Goal: Task Accomplishment & Management: Manage account settings

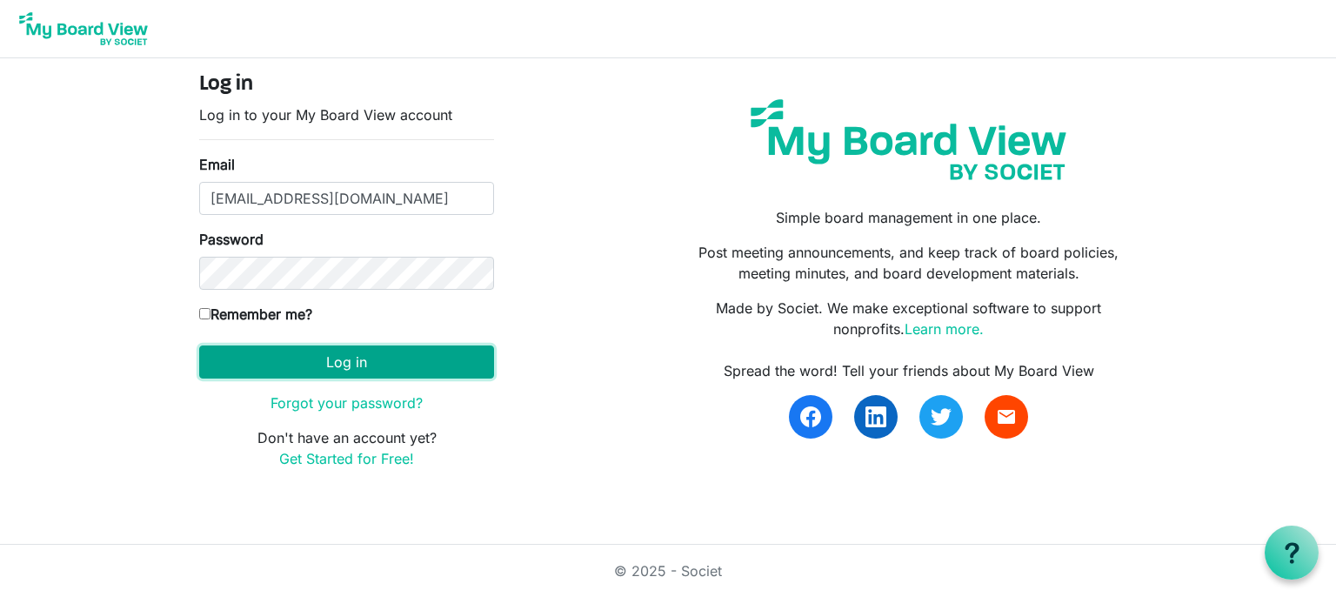
click at [326, 365] on button "Log in" at bounding box center [346, 361] width 295 height 33
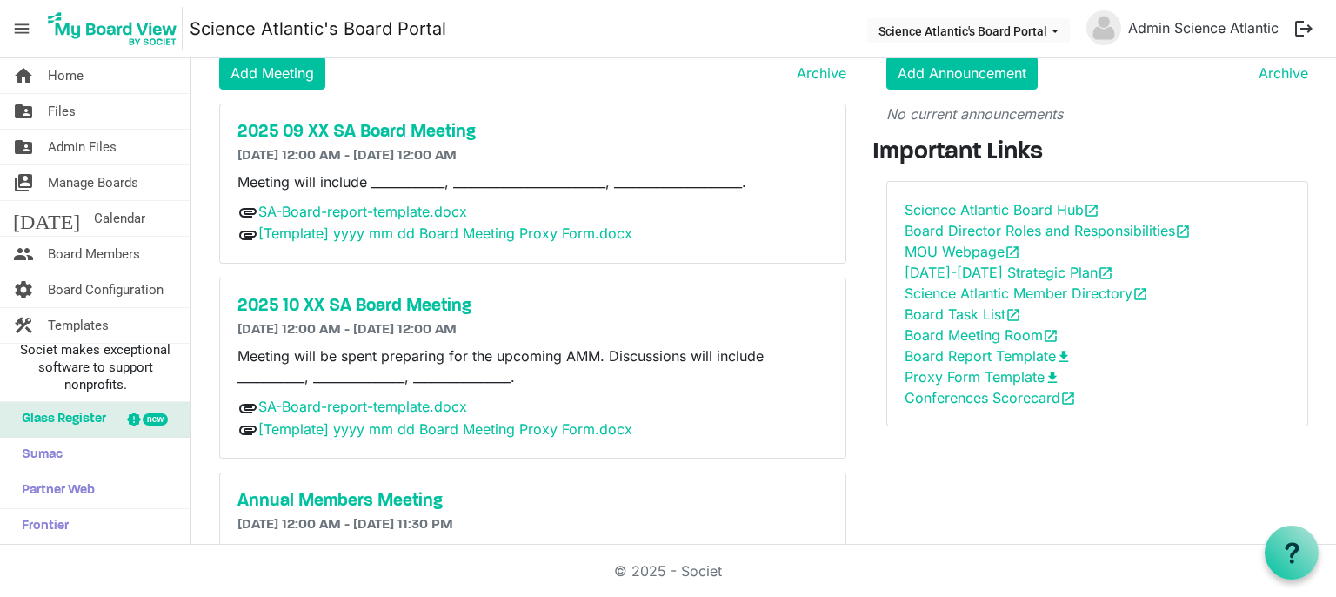
scroll to position [57, 0]
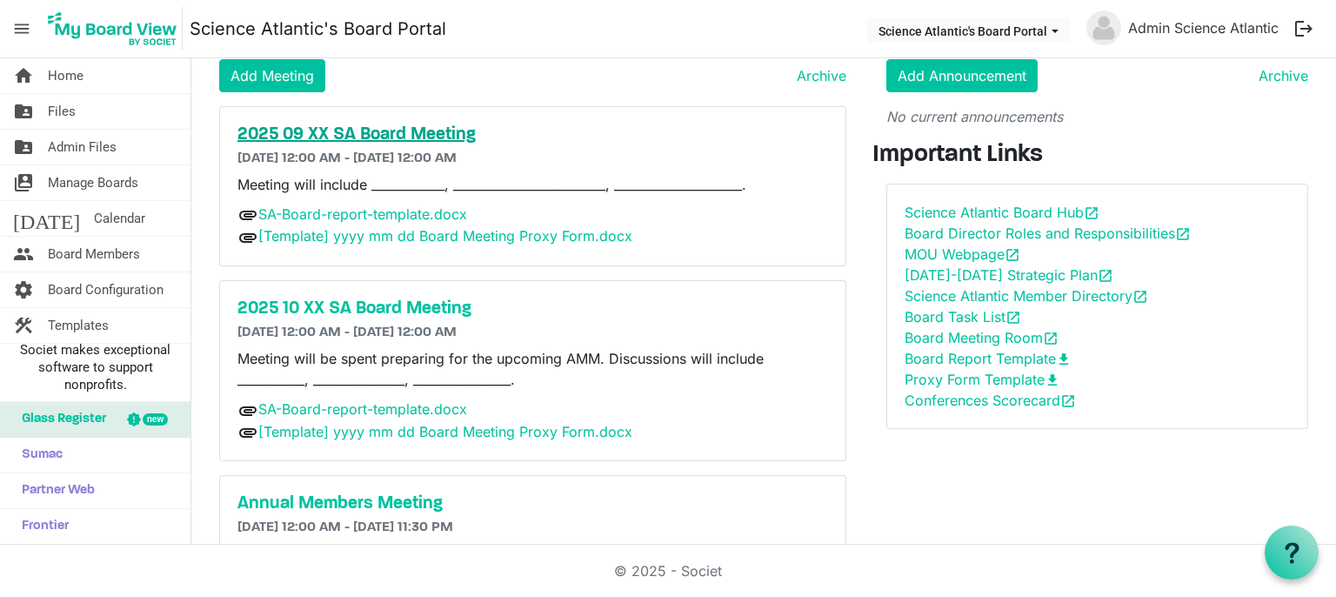
click at [348, 141] on h5 "2025 09 XX SA Board Meeting" at bounding box center [533, 134] width 591 height 21
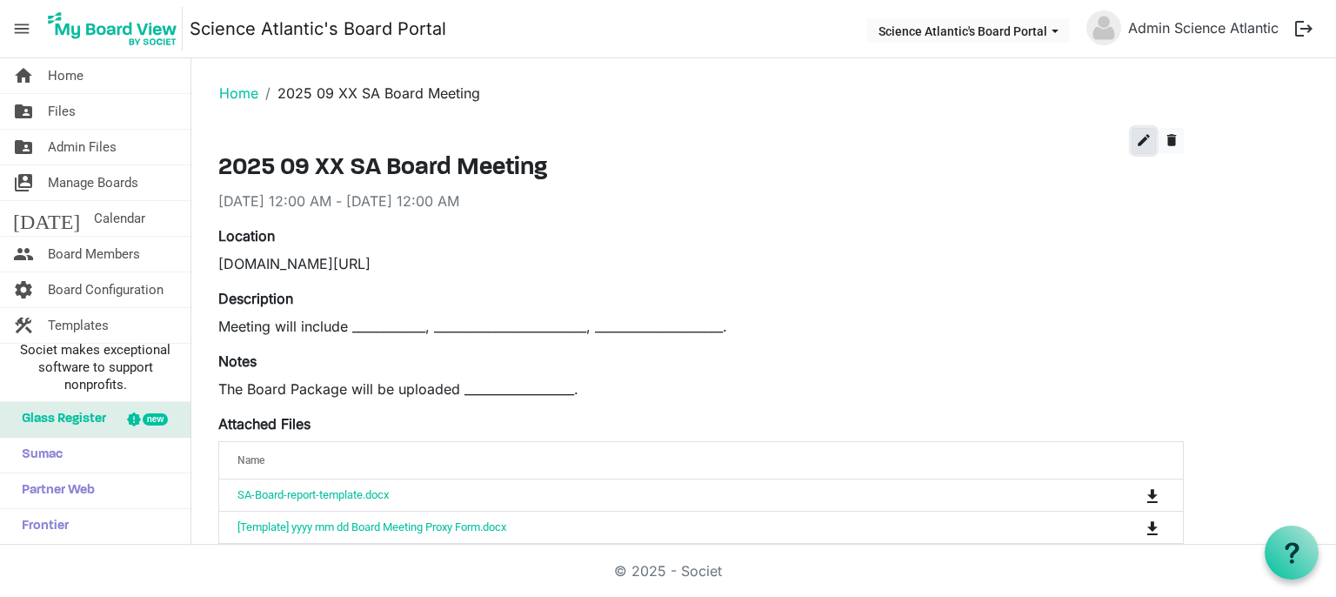
click at [1144, 144] on span "edit" at bounding box center [1144, 140] width 16 height 16
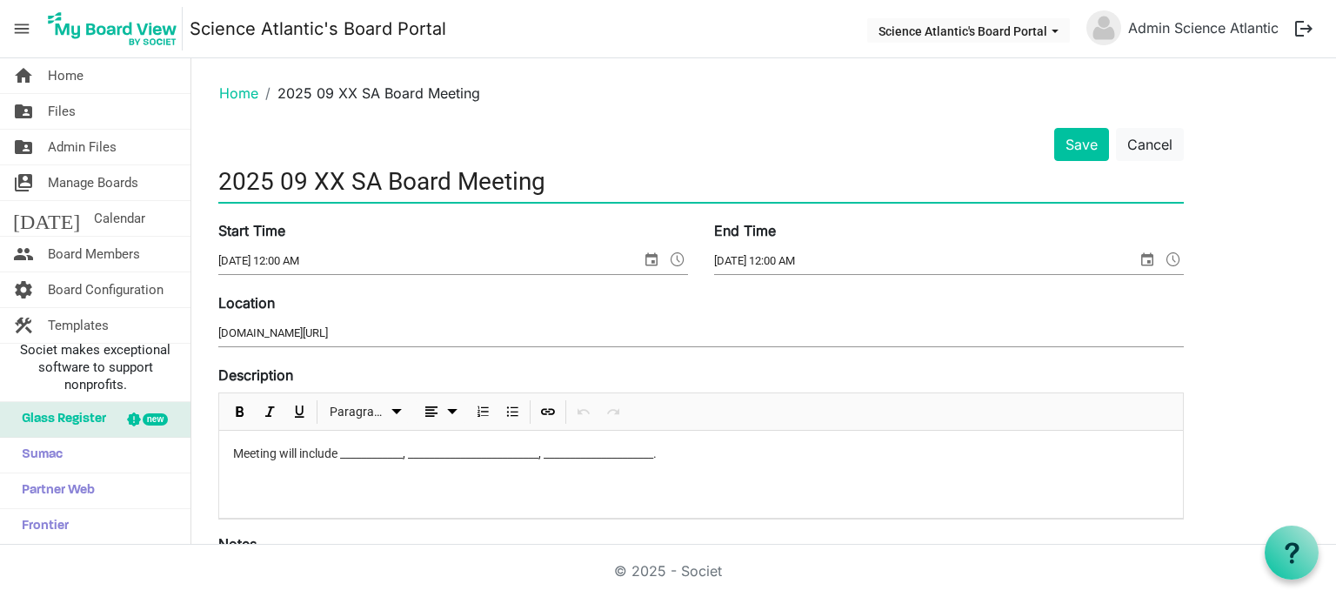
click at [331, 182] on input "2025 09 XX SA Board Meeting" at bounding box center [701, 181] width 966 height 41
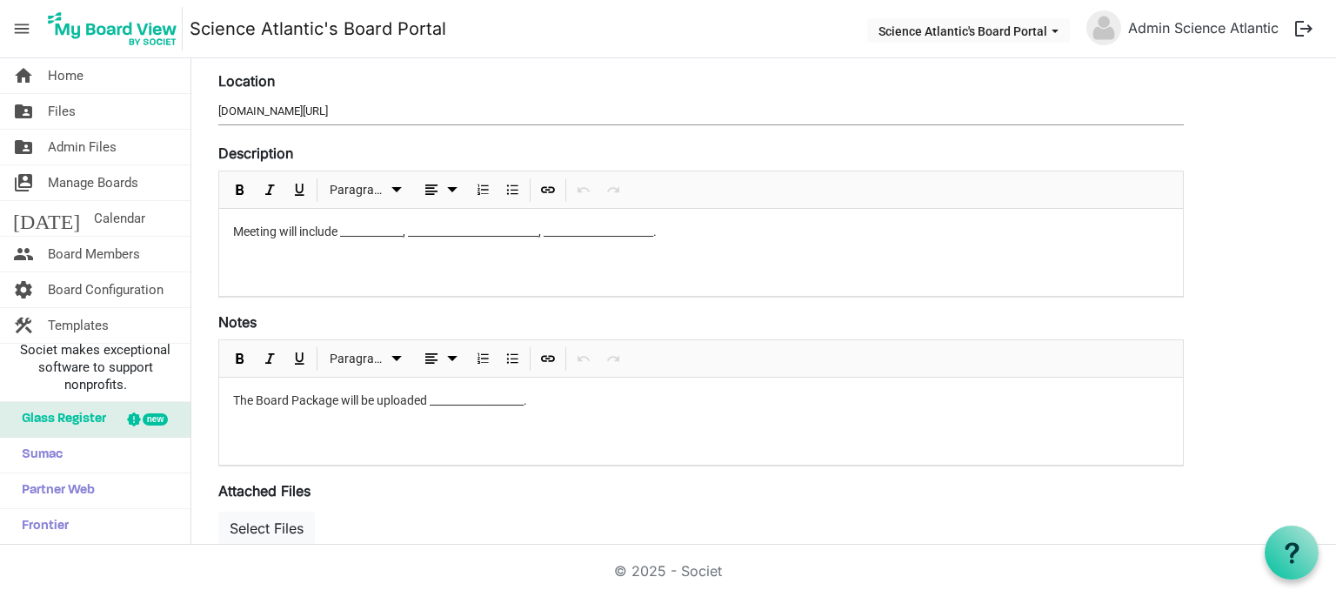
scroll to position [229, 0]
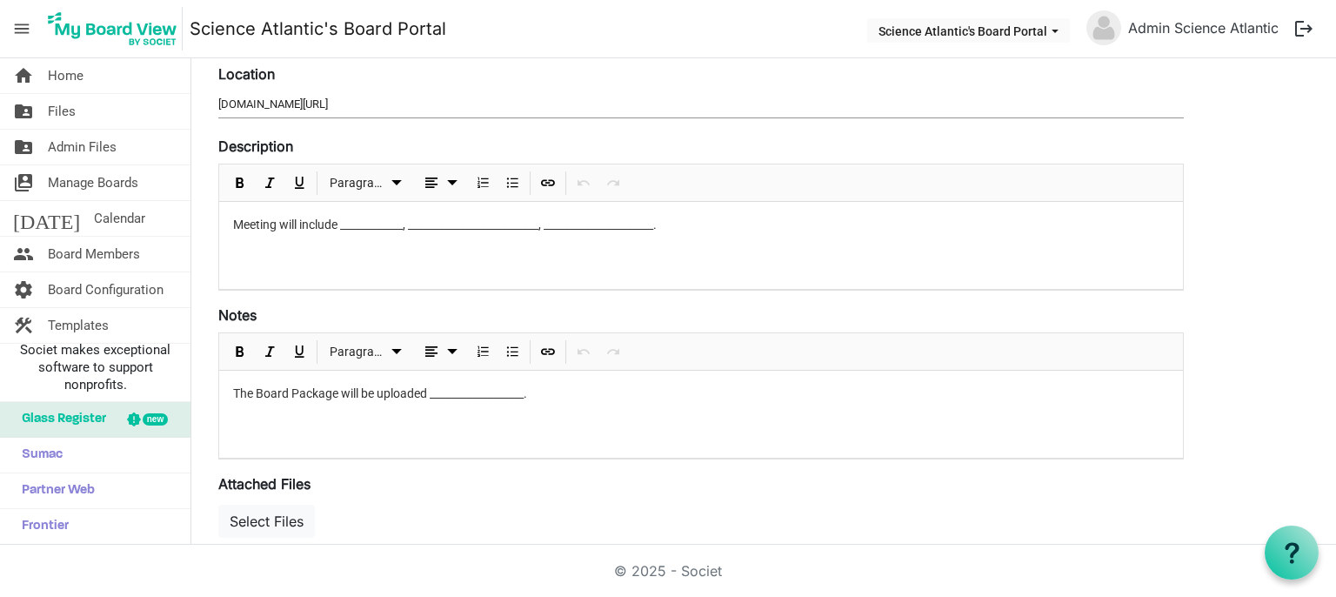
click at [673, 224] on p "Meeting will include ____________, _________________________, _________________…" at bounding box center [701, 225] width 936 height 18
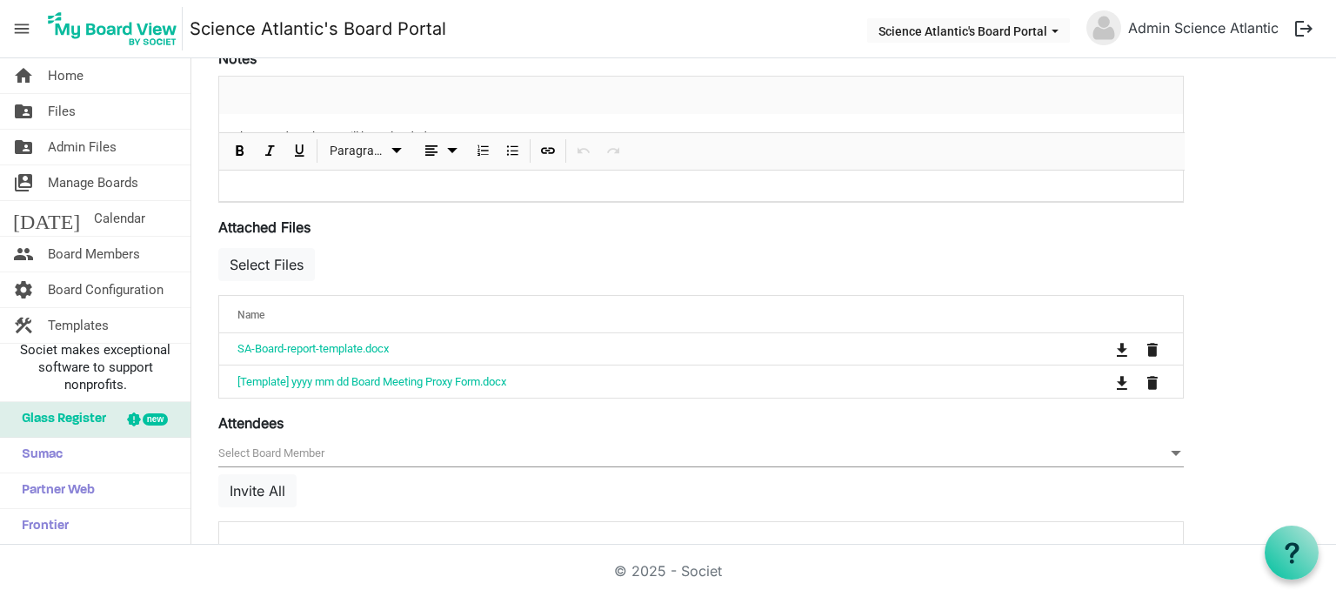
scroll to position [559, 0]
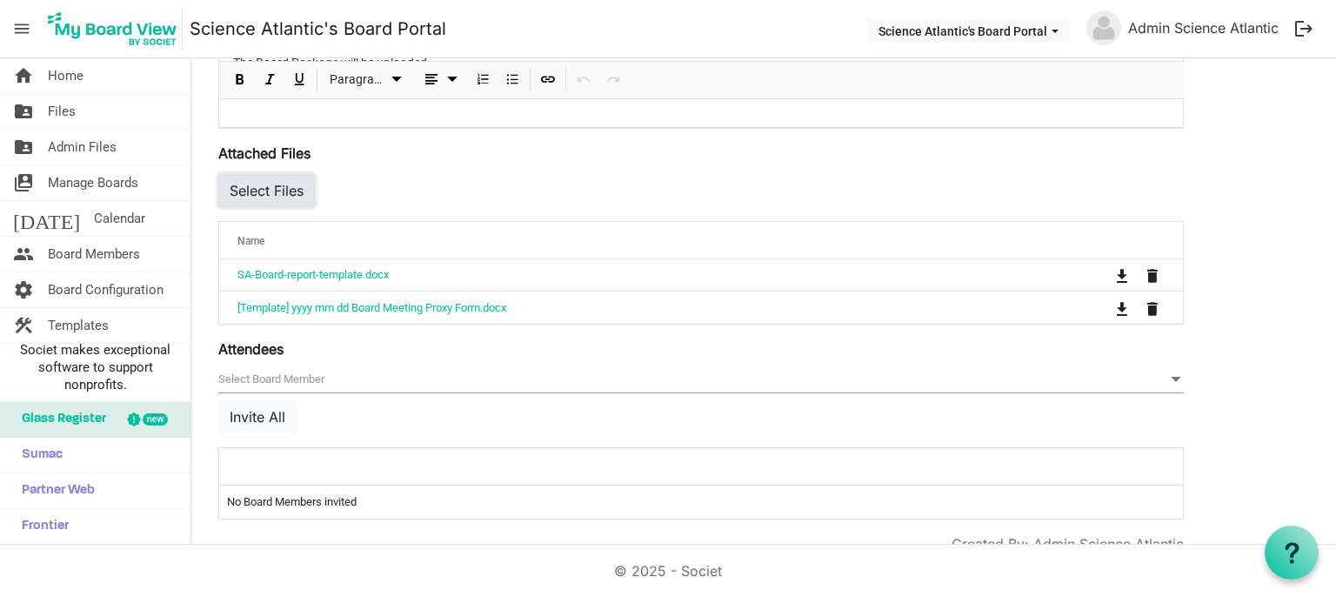
click at [265, 191] on button "Select Files" at bounding box center [266, 190] width 97 height 33
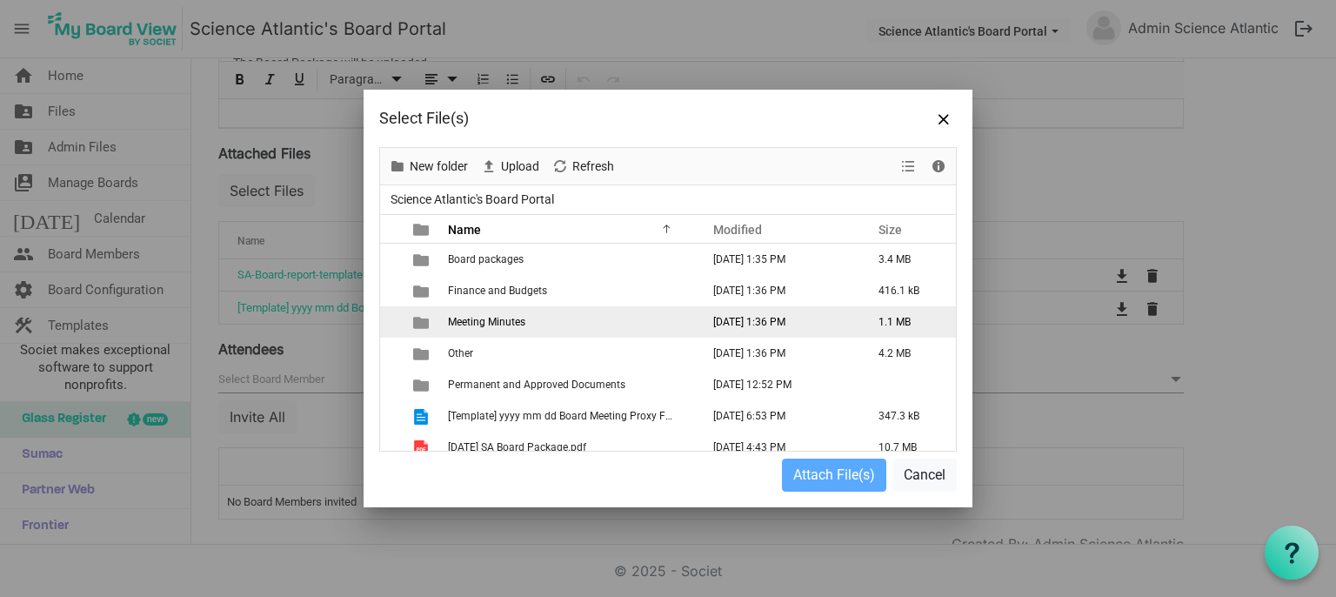
scroll to position [43, 0]
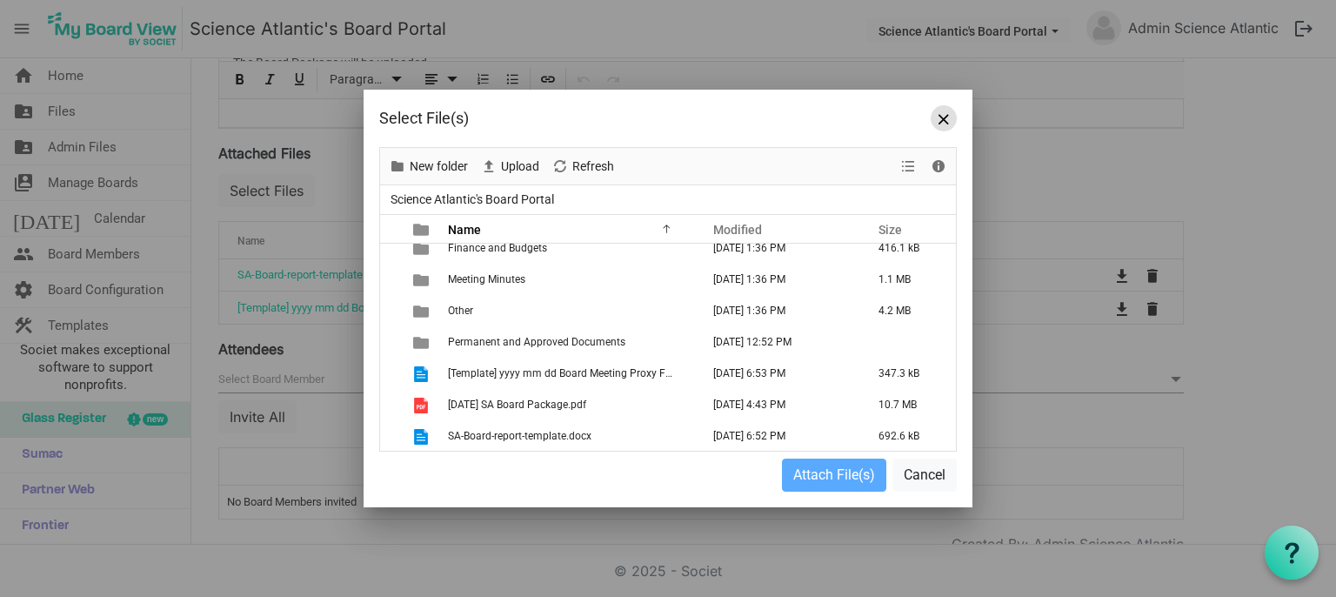
click at [948, 117] on span "Close" at bounding box center [944, 119] width 10 height 10
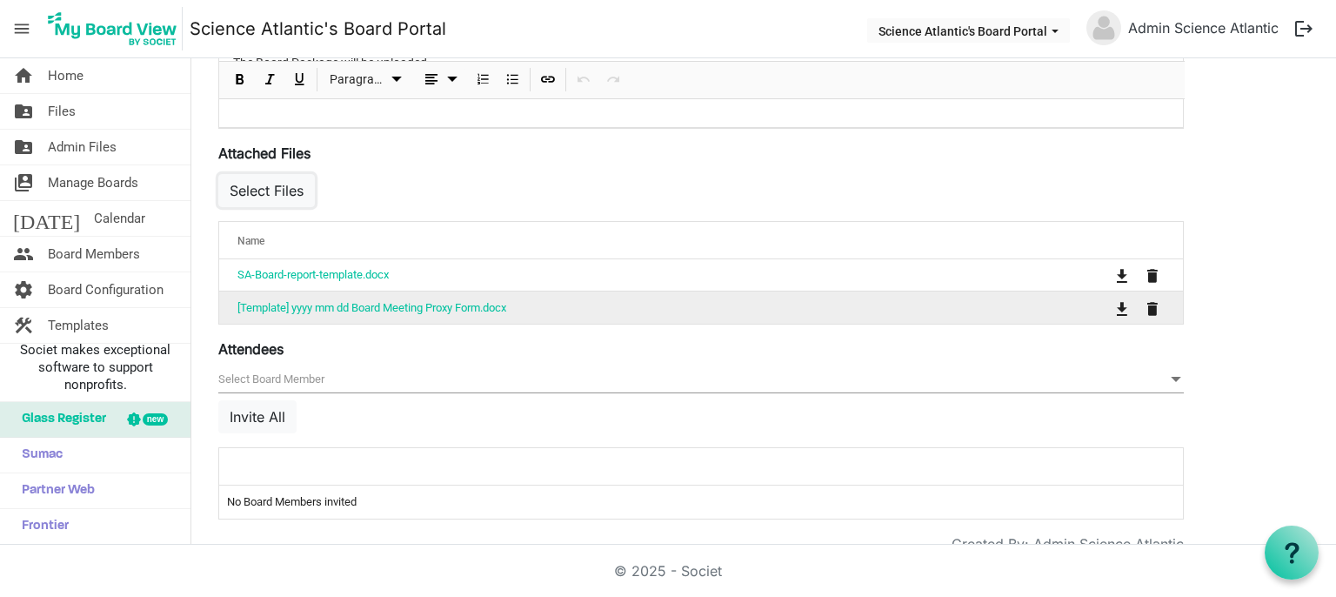
scroll to position [599, 0]
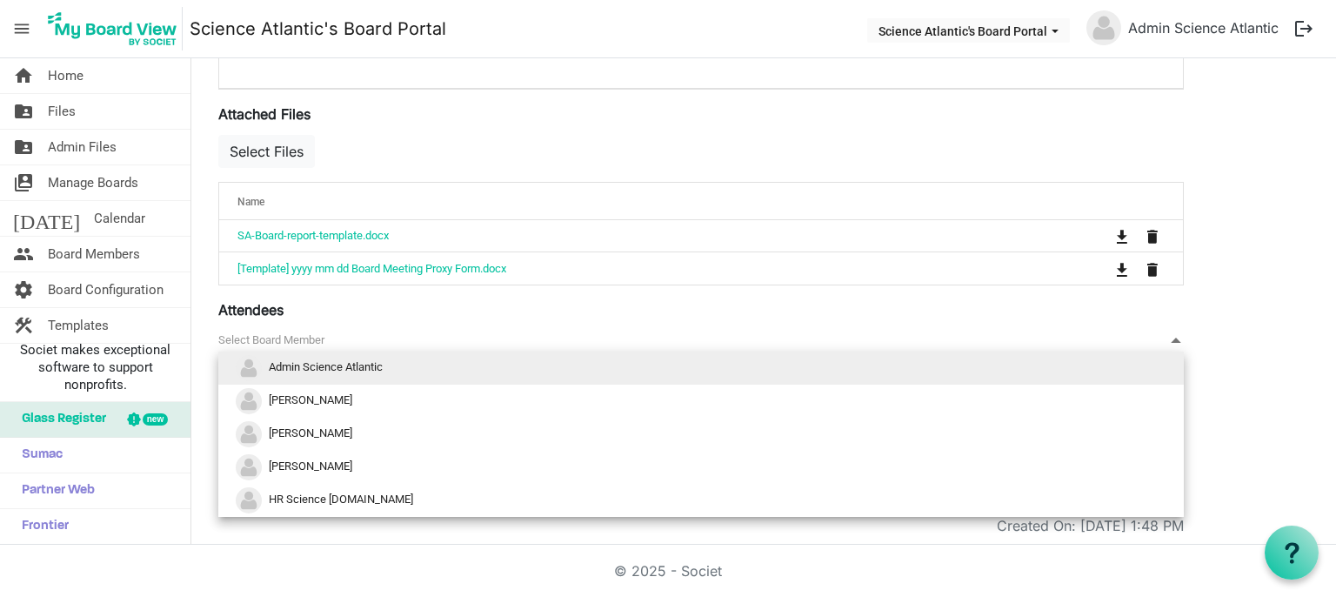
click at [681, 335] on span "null" at bounding box center [701, 340] width 966 height 27
click at [1242, 391] on div "Save Cancel 2025 09 XX SA Board Meeting Start Time 9/22/2025 12:00 AM End Time …" at bounding box center [763, 32] width 1117 height 1007
click at [755, 345] on span "null" at bounding box center [701, 340] width 966 height 27
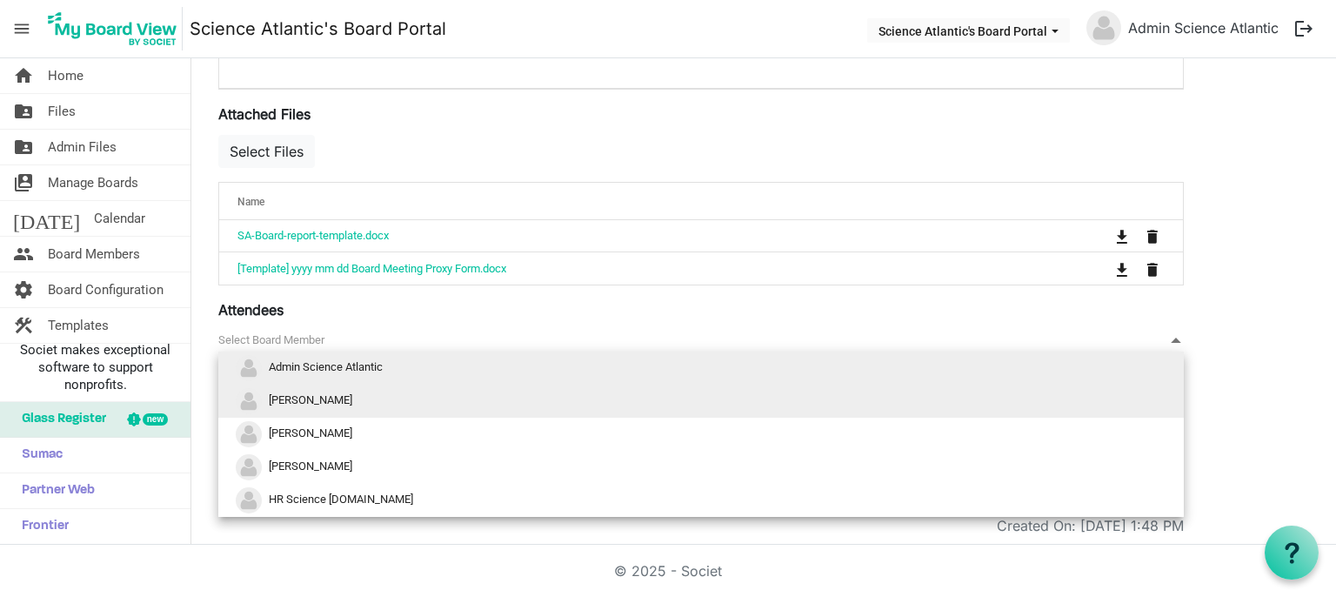
click at [322, 404] on span "Sabrina Sgambati" at bounding box center [311, 399] width 84 height 13
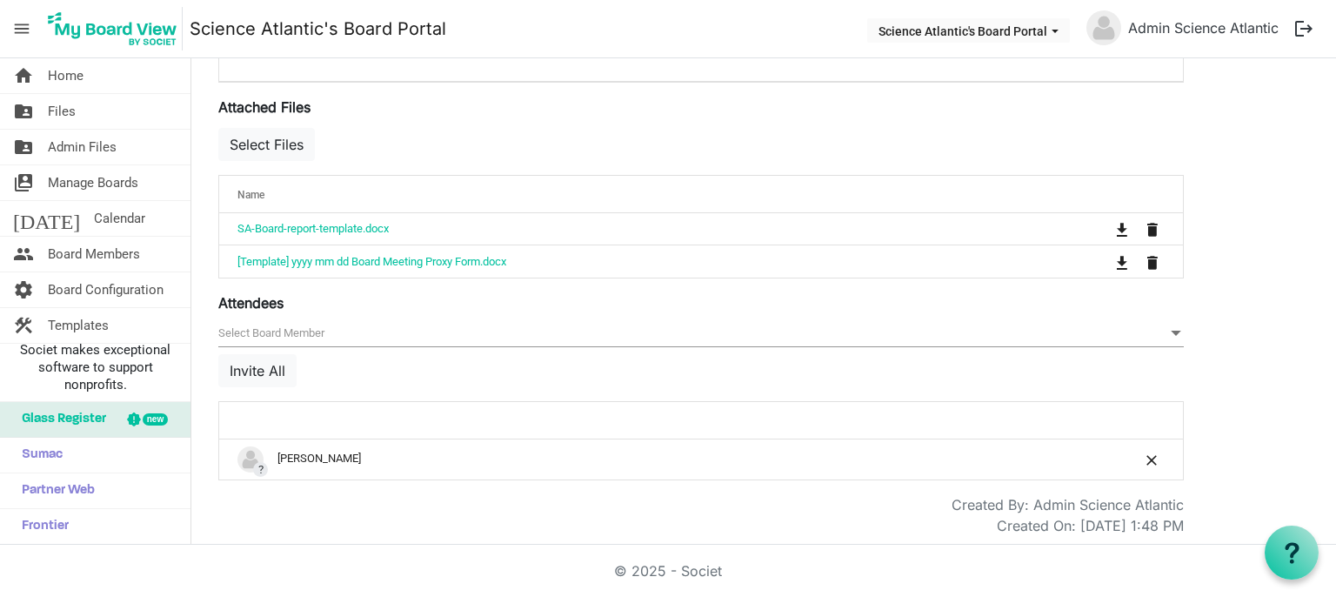
scroll to position [0, 0]
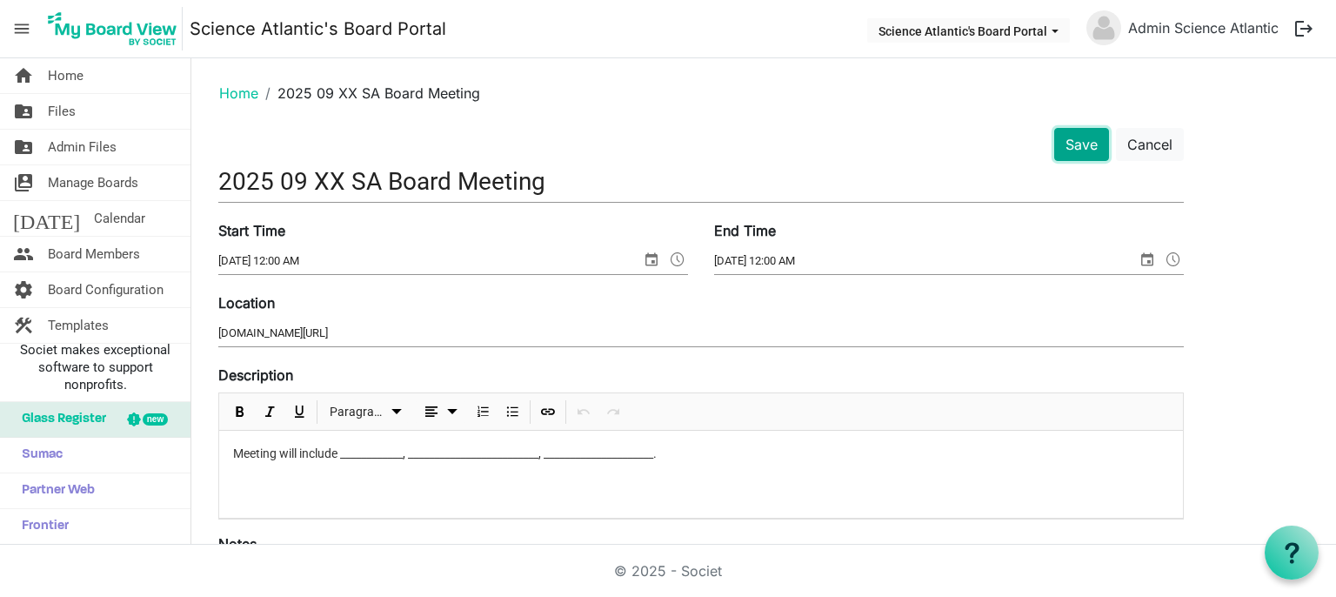
click at [1087, 152] on button "Save" at bounding box center [1082, 144] width 55 height 33
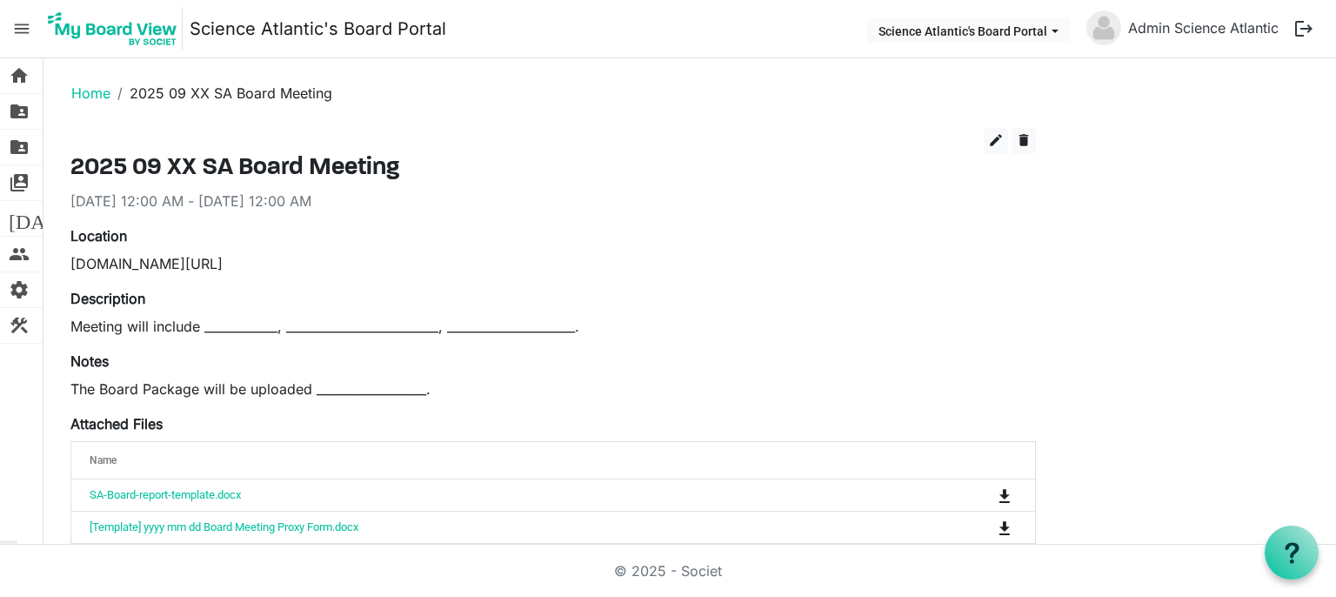
click at [20, 25] on span "menu" at bounding box center [21, 28] width 33 height 33
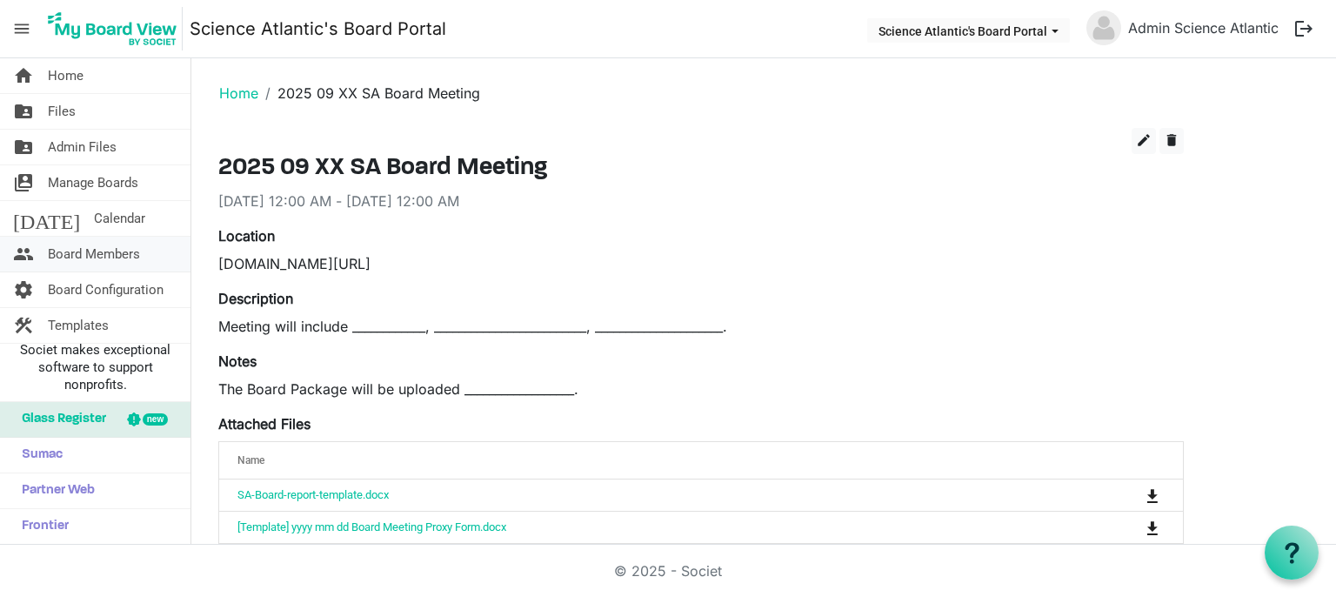
click at [87, 249] on span "Board Members" at bounding box center [94, 254] width 92 height 35
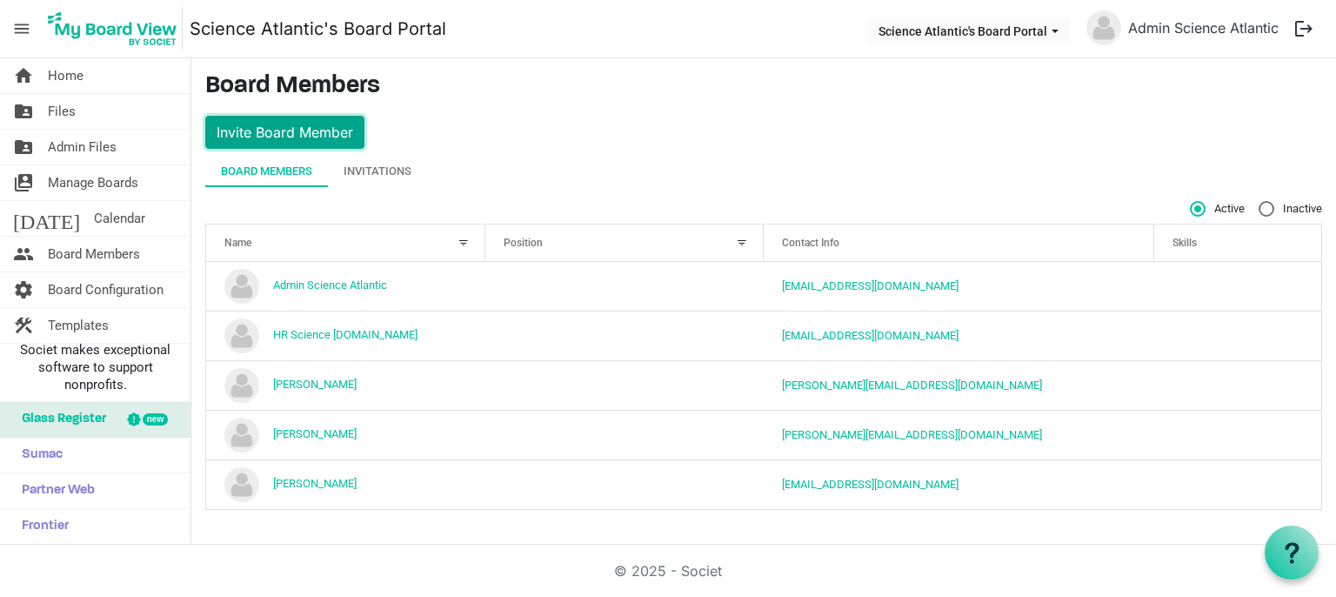
click at [320, 134] on button "Invite Board Member" at bounding box center [284, 132] width 159 height 33
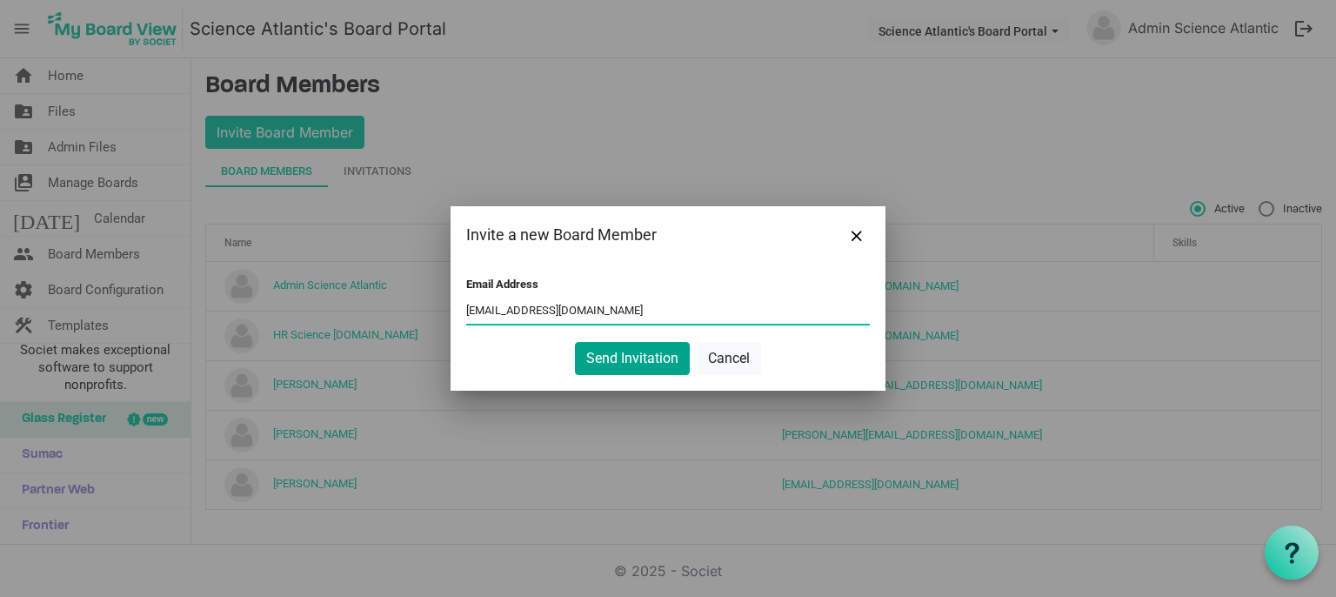
type input "abigail@scienceatlantic.ca"
click at [620, 365] on button "Send Invitation" at bounding box center [632, 358] width 115 height 33
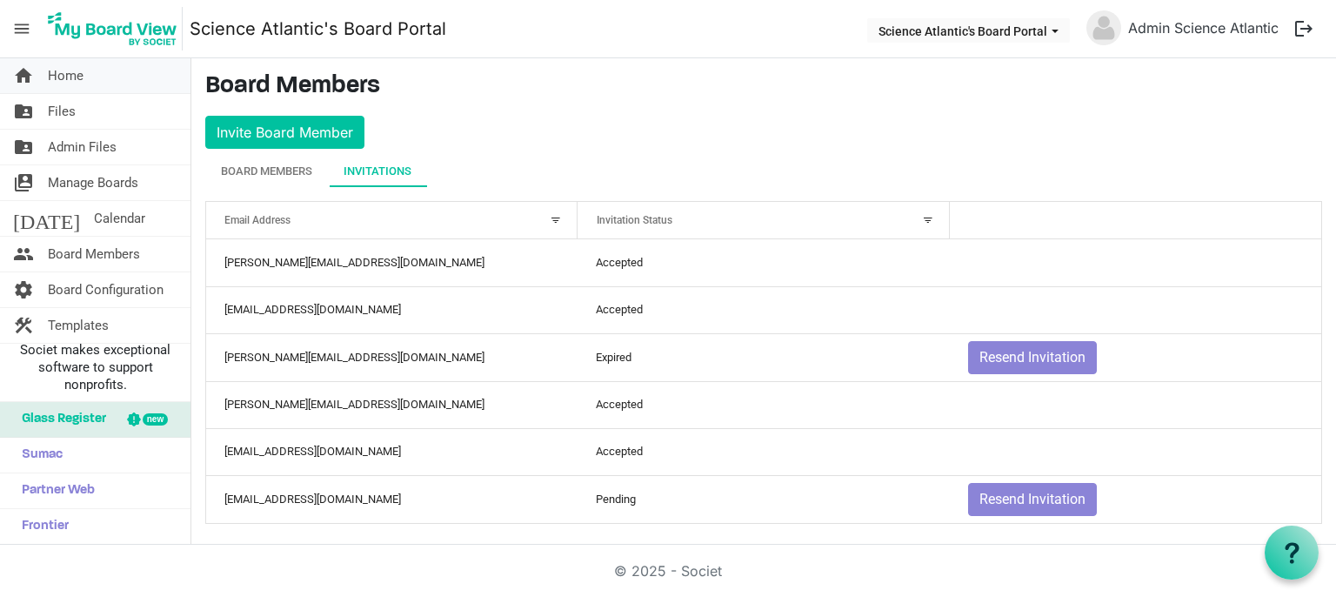
click at [93, 84] on link "home Home" at bounding box center [95, 75] width 191 height 35
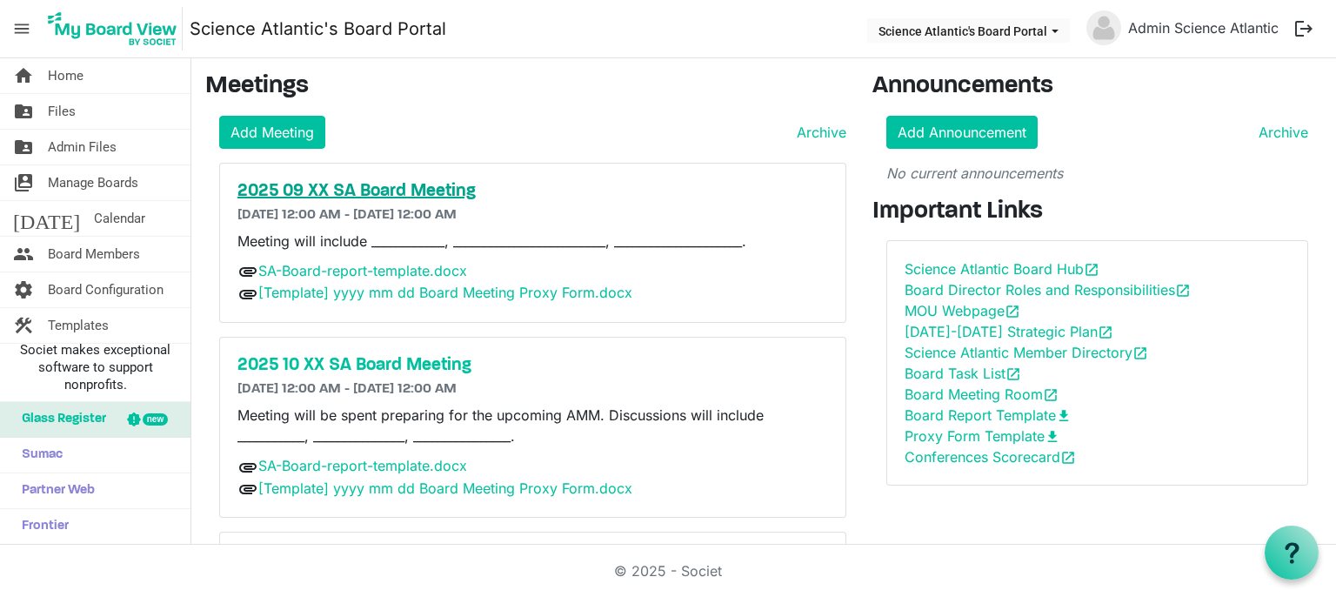
click at [324, 189] on h5 "2025 09 XX SA Board Meeting" at bounding box center [533, 191] width 591 height 21
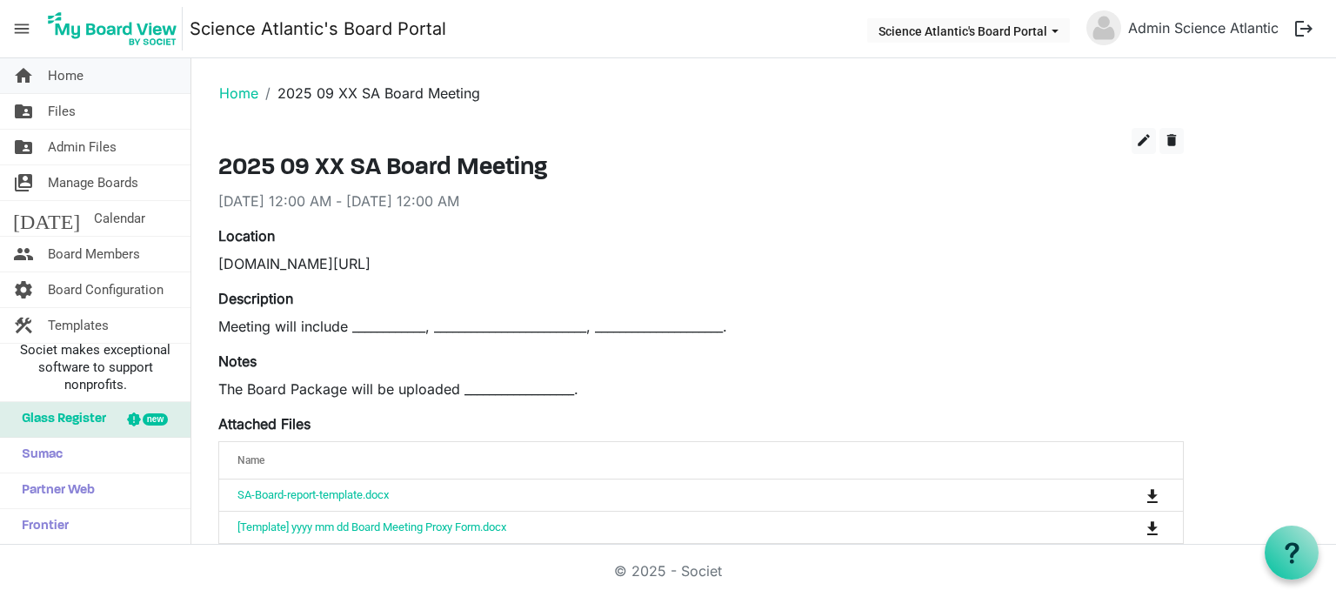
click at [104, 86] on link "home Home" at bounding box center [95, 75] width 191 height 35
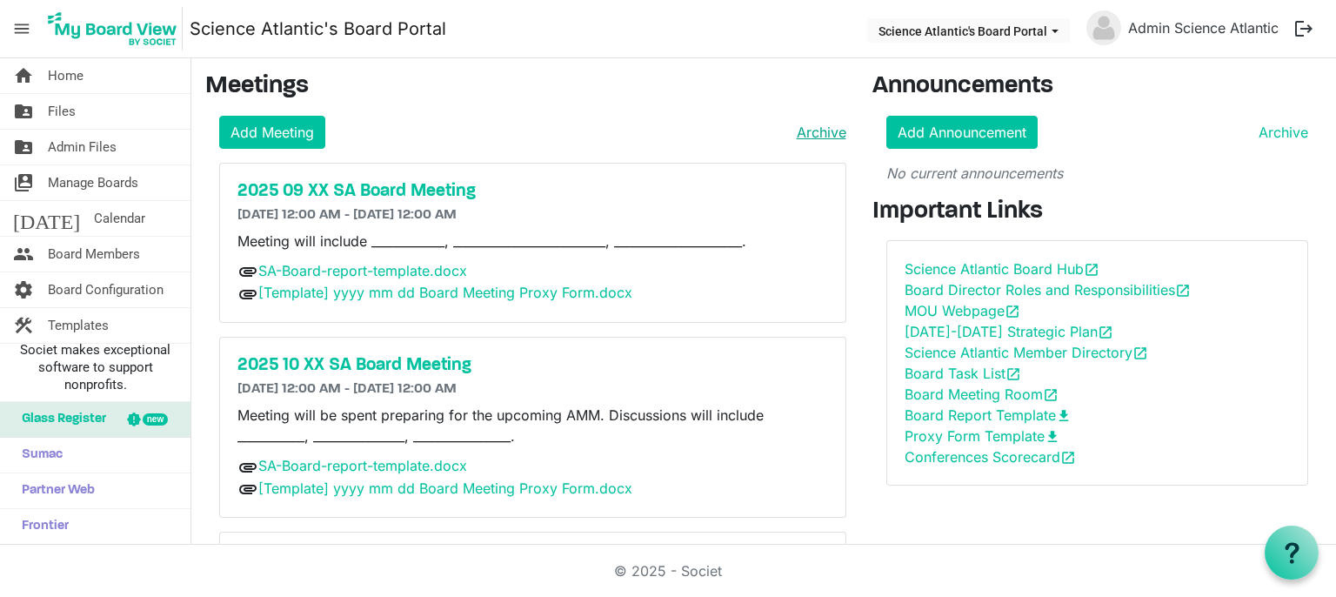
click at [805, 129] on link "Archive" at bounding box center [818, 132] width 57 height 21
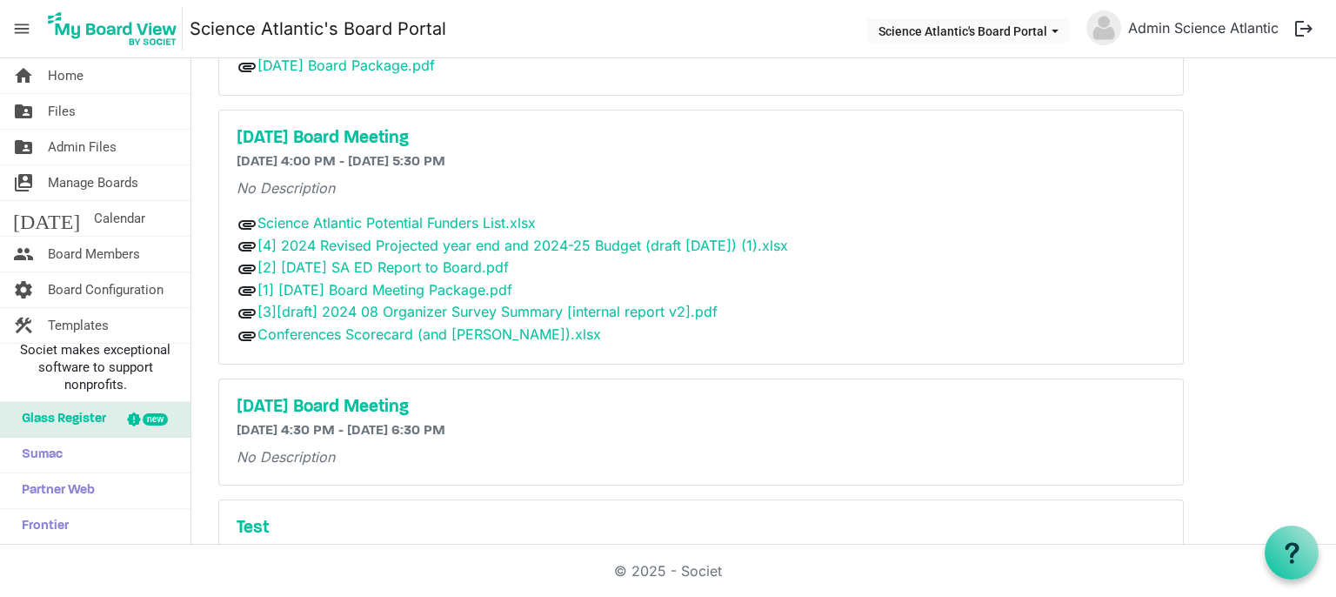
scroll to position [961, 0]
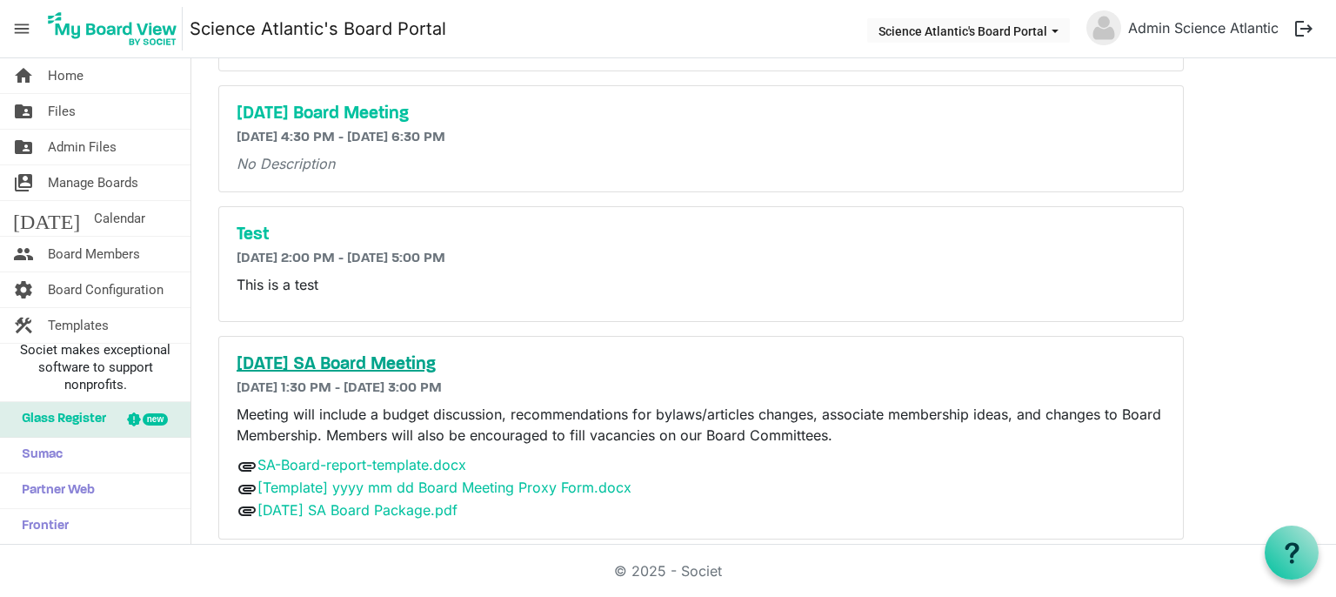
click at [358, 354] on h5 "[DATE] SA Board Meeting" at bounding box center [701, 364] width 929 height 21
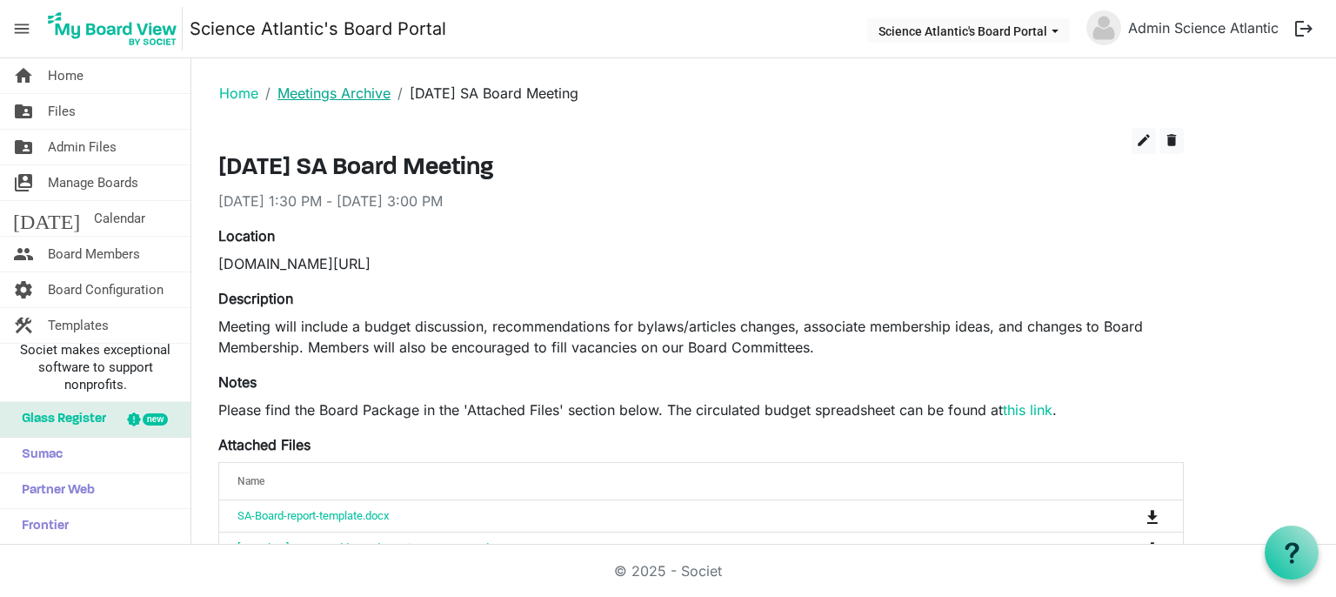
click at [332, 95] on link "Meetings Archive" at bounding box center [334, 92] width 113 height 17
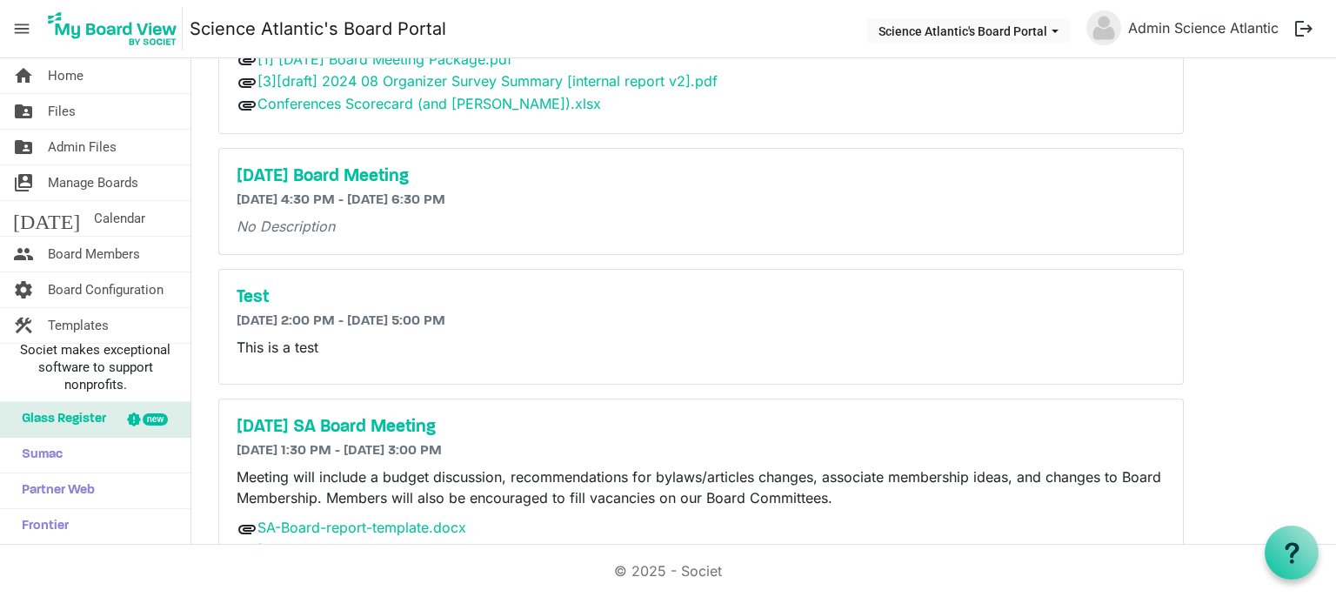
scroll to position [961, 0]
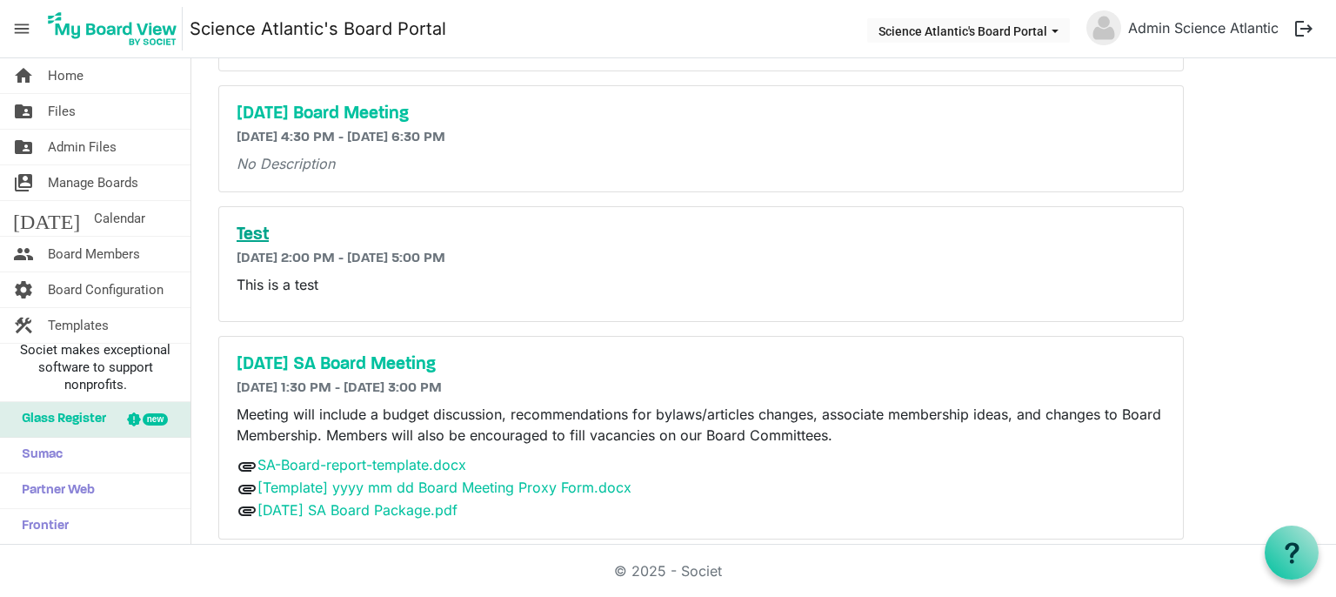
click at [246, 230] on h5 "Test" at bounding box center [701, 234] width 929 height 21
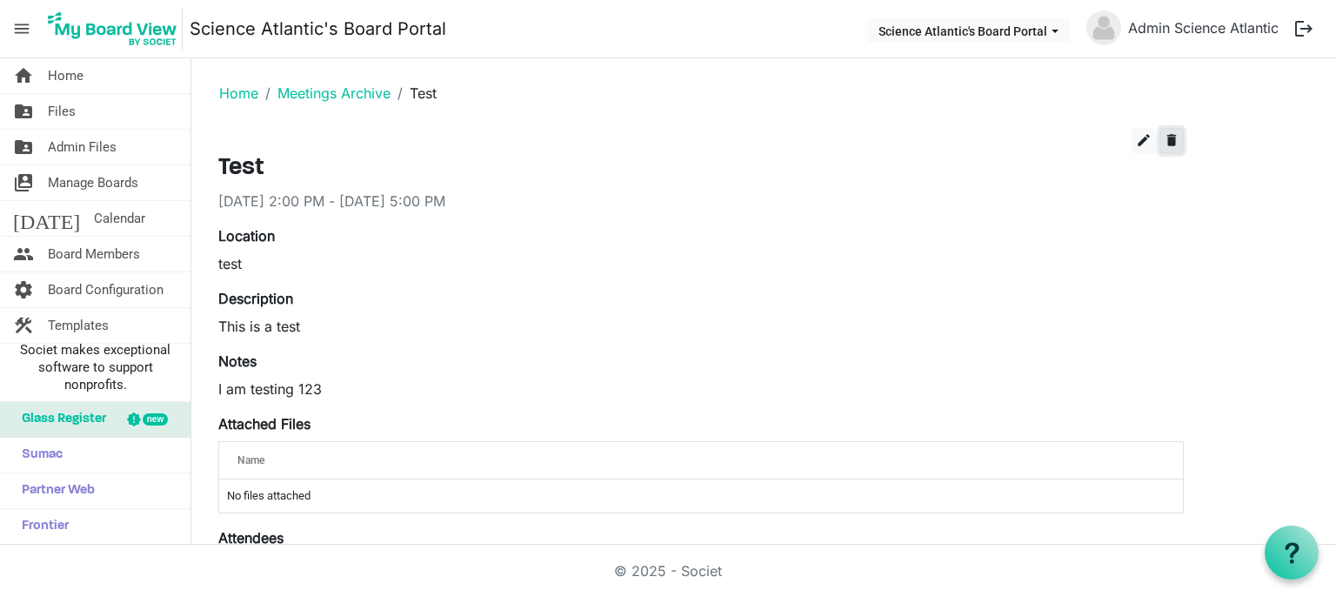
click at [1162, 140] on button "delete" at bounding box center [1172, 141] width 24 height 26
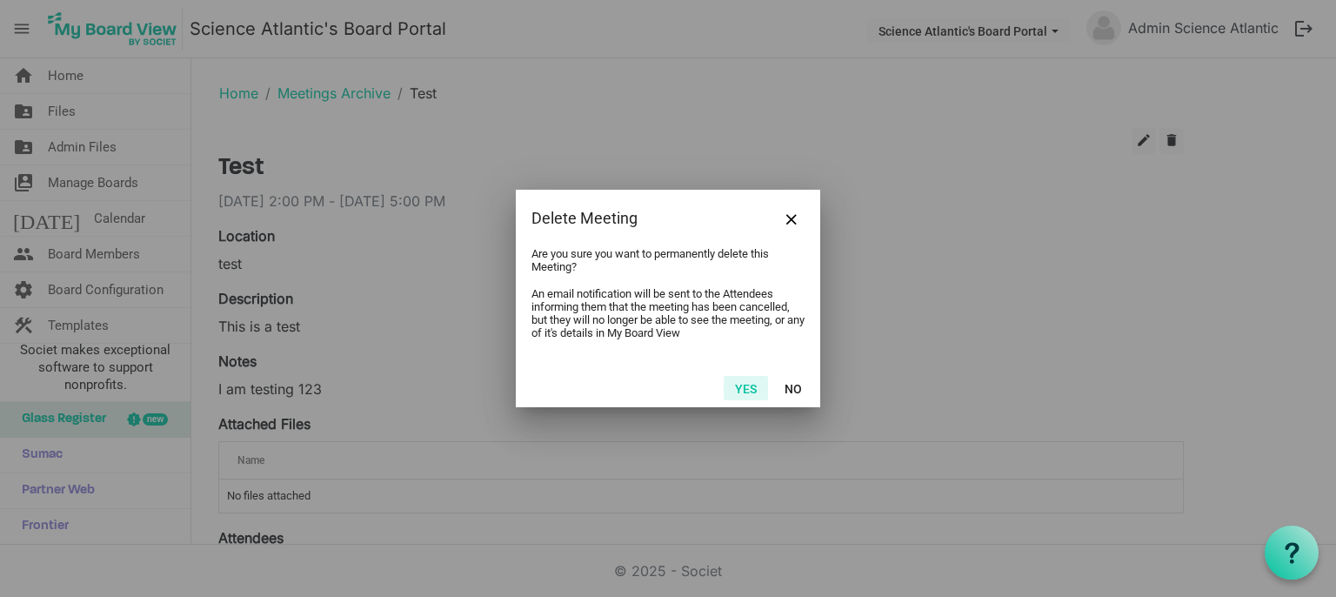
click at [748, 385] on button "Yes" at bounding box center [746, 388] width 44 height 24
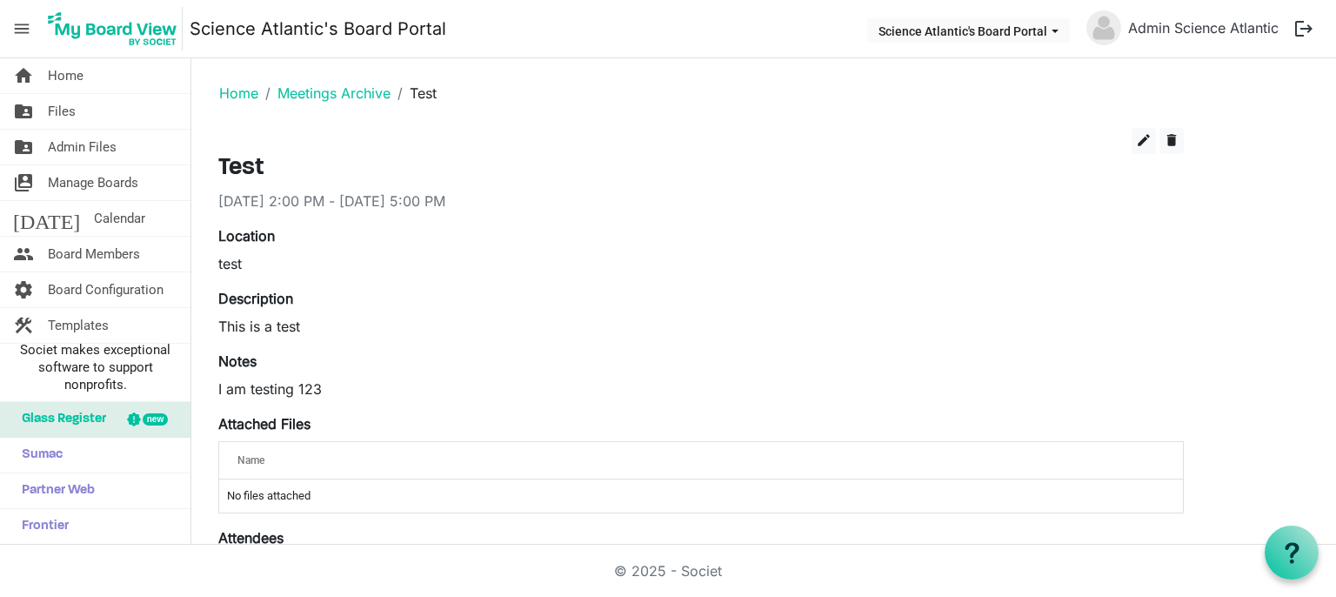
click at [299, 81] on ol "Home Meetings Archive Test" at bounding box center [763, 93] width 1117 height 42
click at [313, 91] on link "Meetings Archive" at bounding box center [334, 92] width 113 height 17
